Goal: Navigation & Orientation: Go to known website

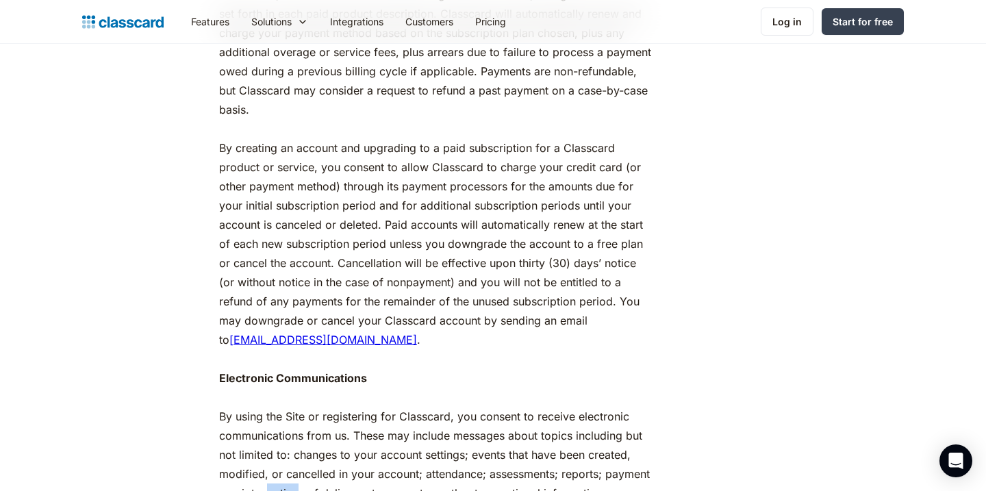
scroll to position [1780, 0]
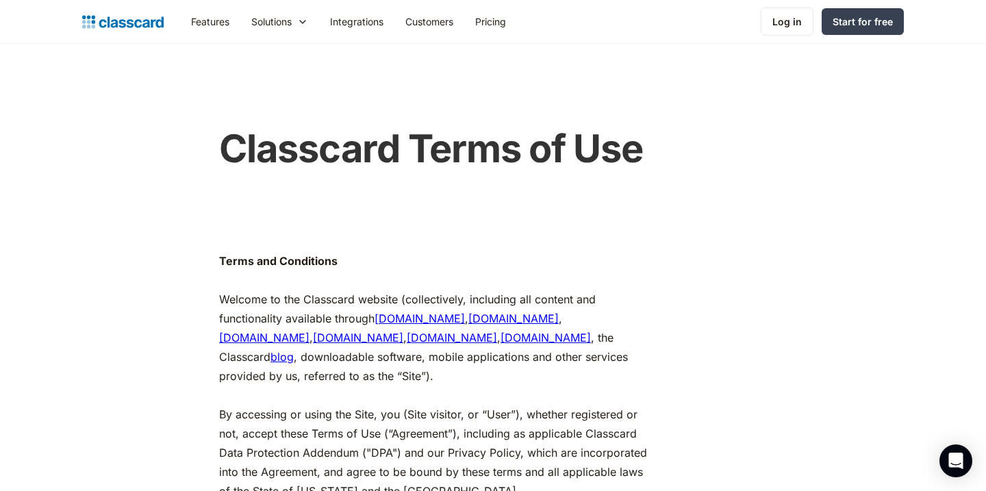
scroll to position [1837, 0]
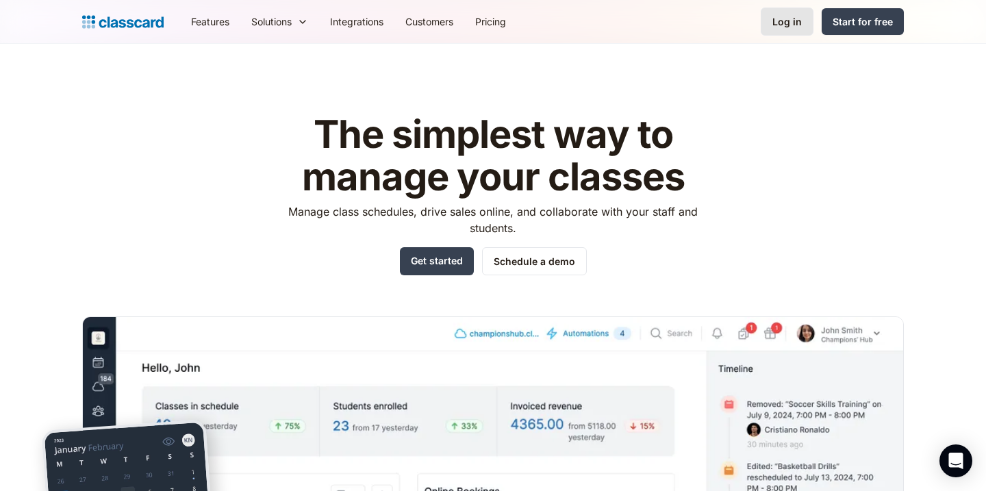
click at [792, 25] on div "Log in" at bounding box center [787, 21] width 29 height 14
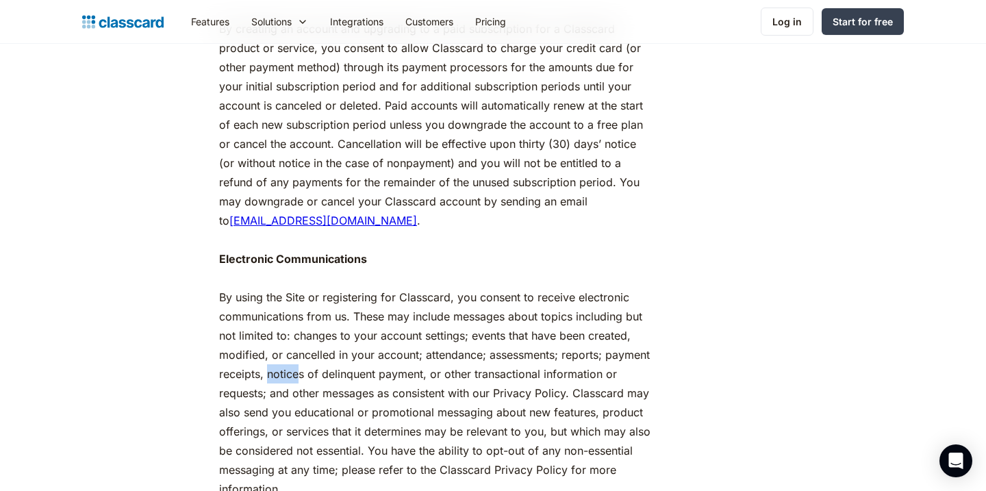
scroll to position [1903, 0]
